Goal: Task Accomplishment & Management: Use online tool/utility

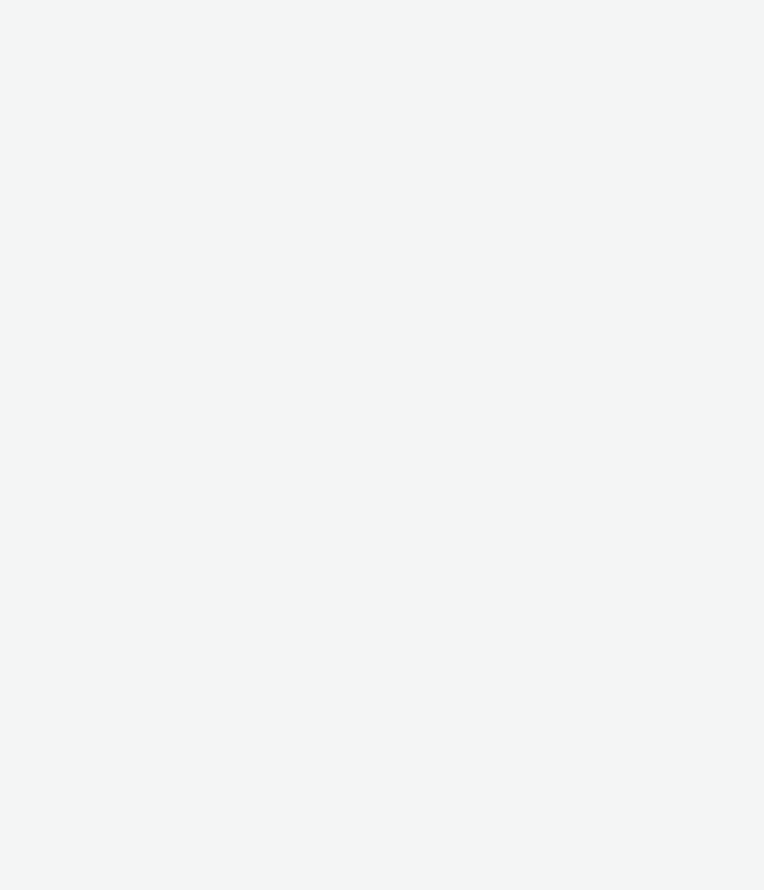
select select "2fc77e36-bb93-4aa3-9dff-dcb08e02eac6"
select select "2405a9d4-3350-4458-8d06-44f78962fa76"
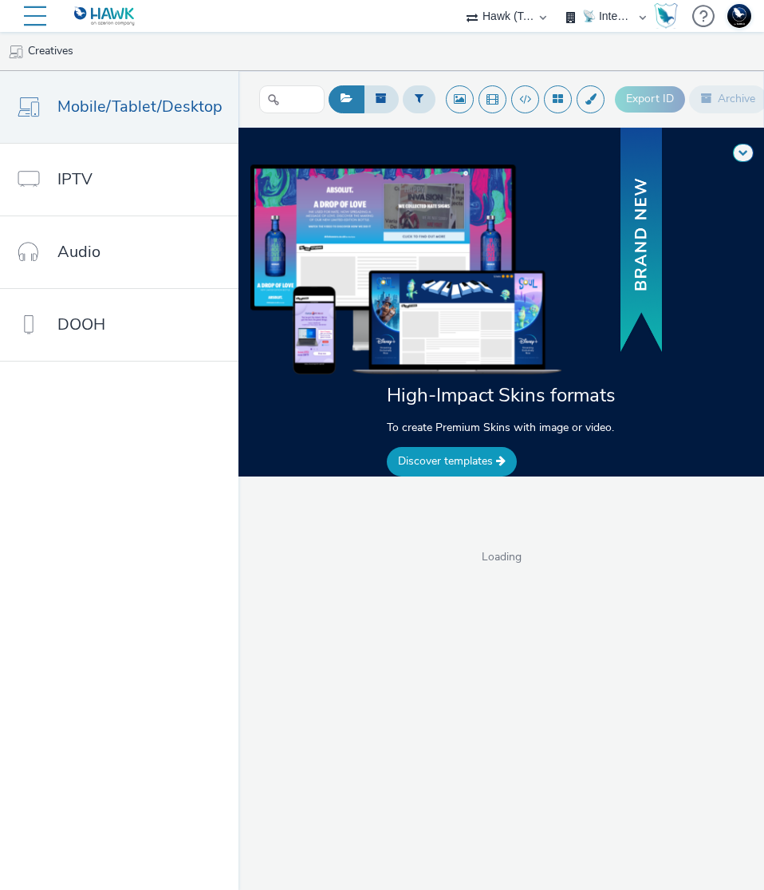
click at [437, 468] on link "Discover templates" at bounding box center [452, 461] width 130 height 29
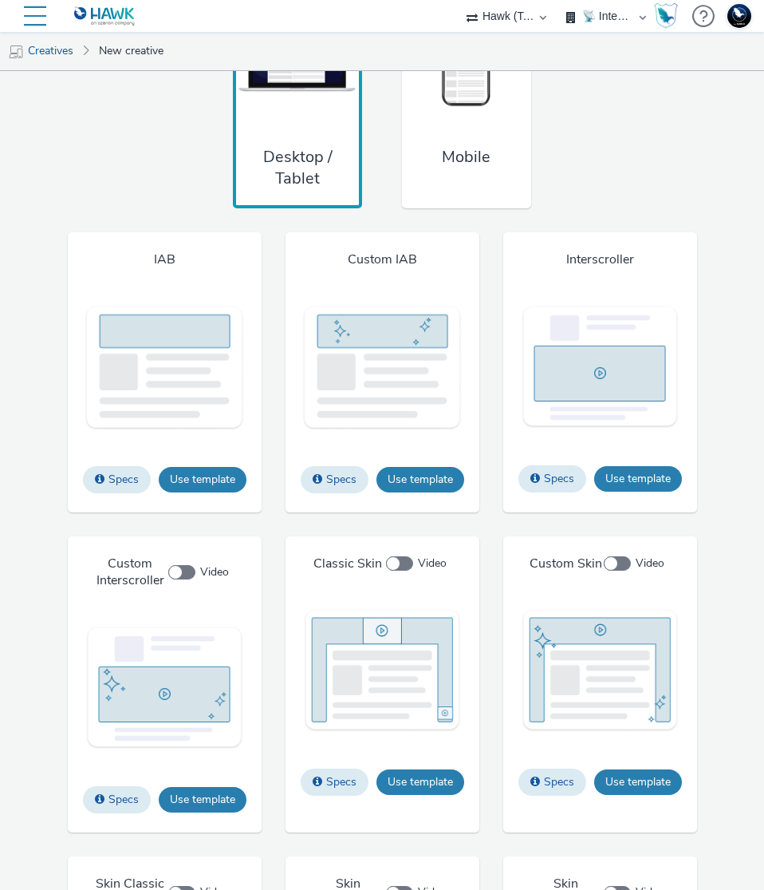
scroll to position [1371, 0]
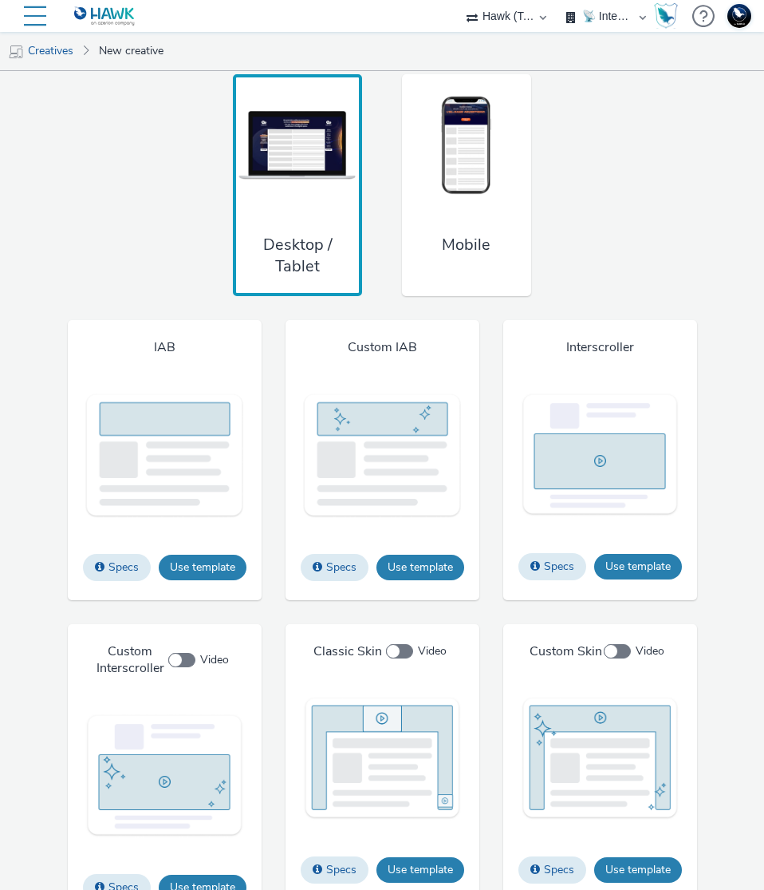
click at [455, 254] on h3 "Mobile" at bounding box center [466, 245] width 49 height 22
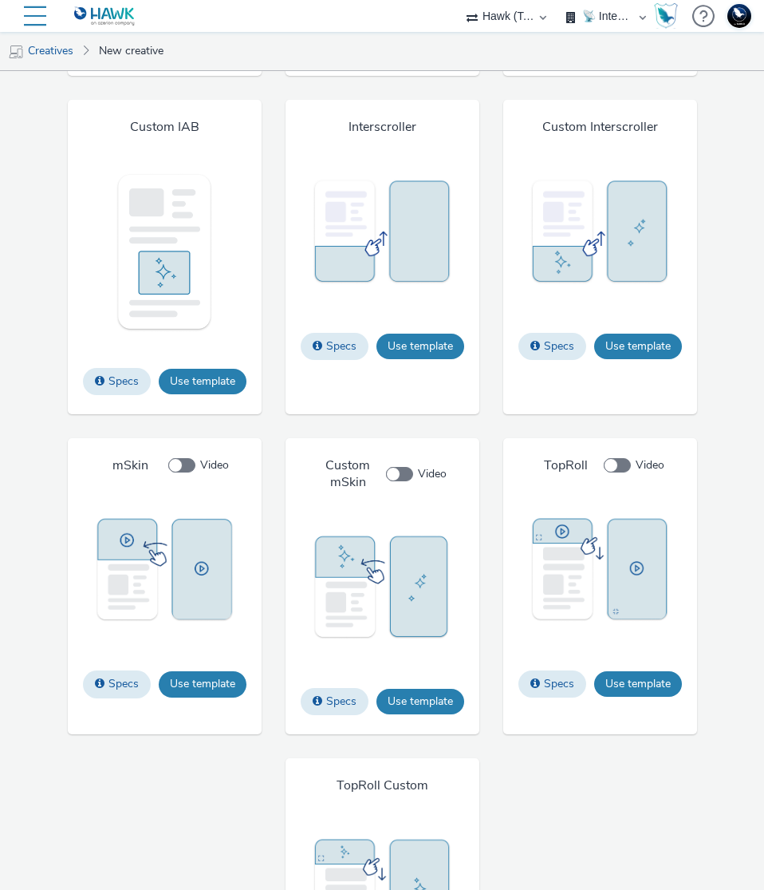
scroll to position [2091, 0]
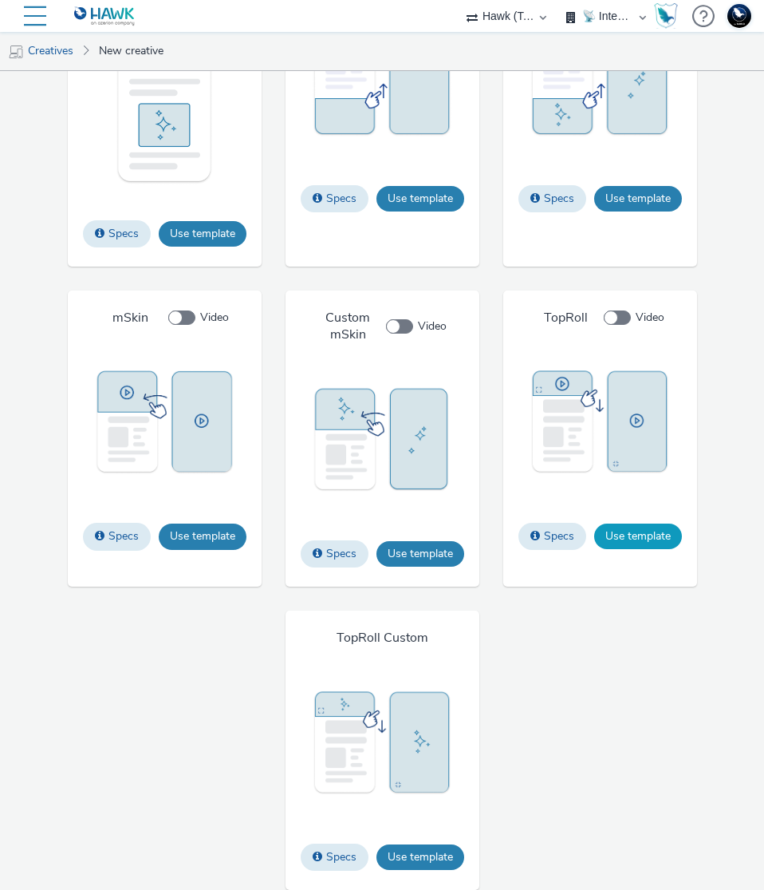
click at [618, 541] on button "Use template" at bounding box center [638, 536] width 88 height 26
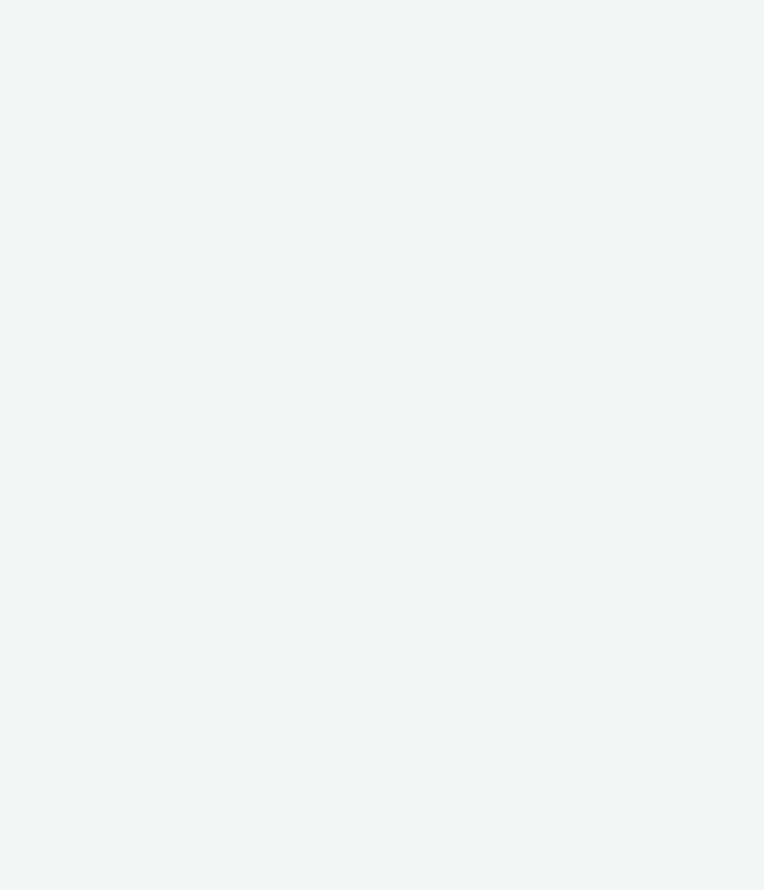
select select "2fc77e36-bb93-4aa3-9dff-dcb08e02eac6"
select select "2405a9d4-3350-4458-8d06-44f78962fa76"
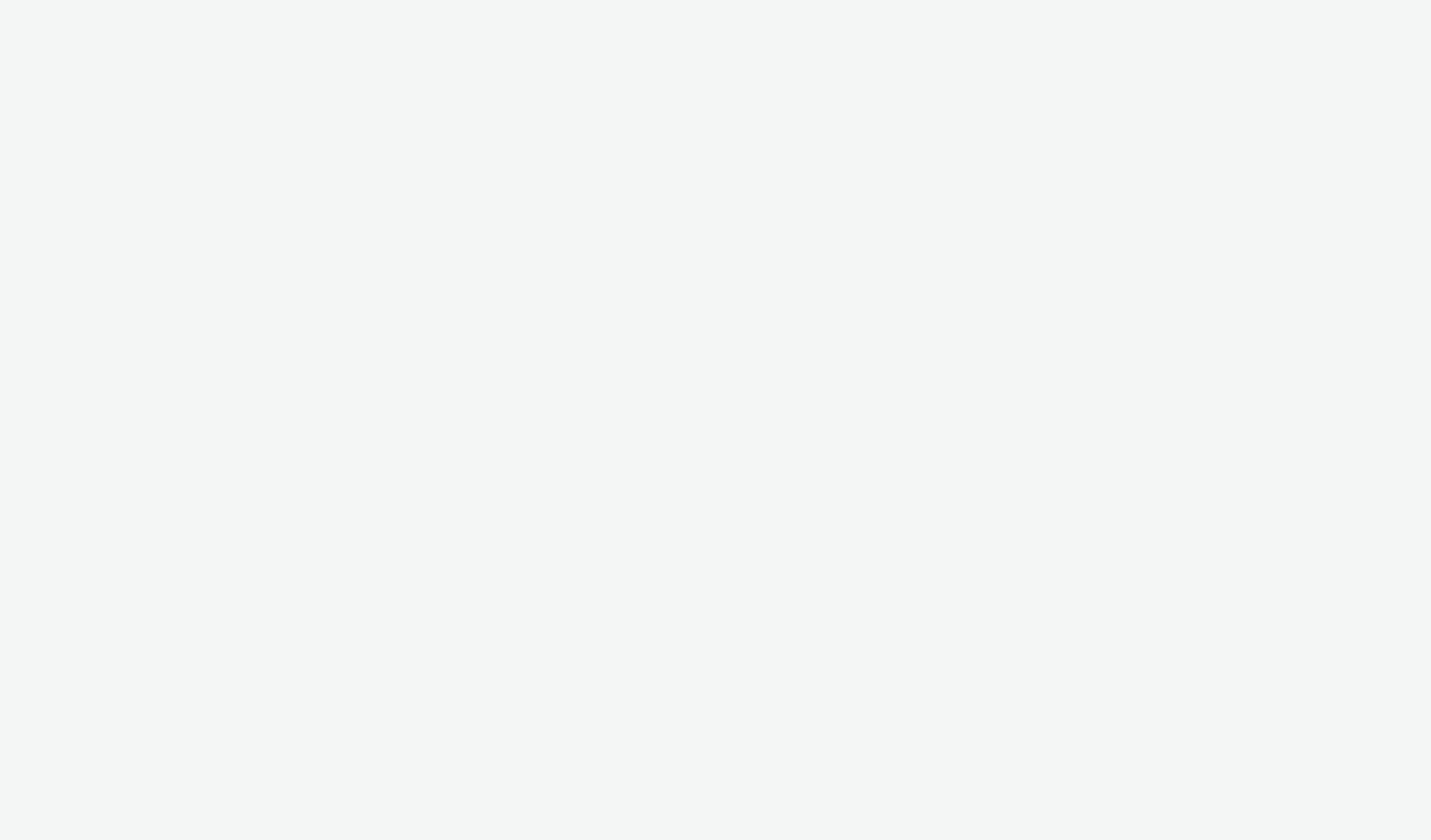
select select "2fc77e36-bb93-4aa3-9dff-dcb08e02eac6"
select select "2405a9d4-3350-4458-8d06-44f78962fa76"
